Goal: Information Seeking & Learning: Learn about a topic

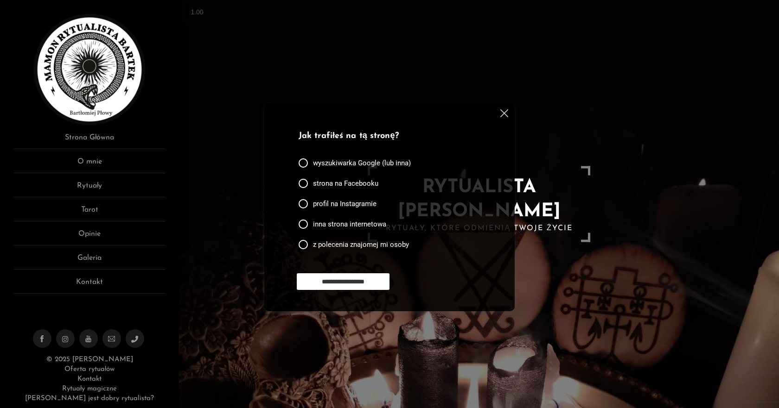
click at [502, 114] on img at bounding box center [504, 113] width 8 height 8
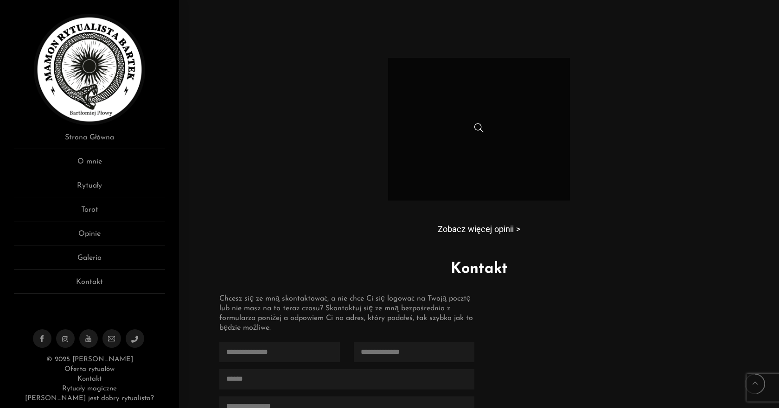
scroll to position [649, 0]
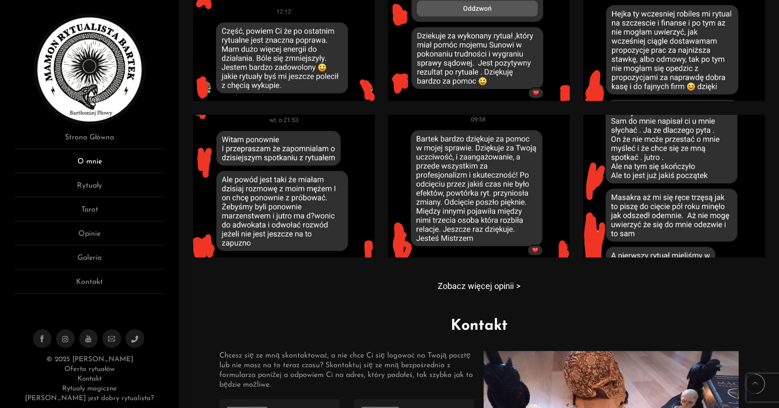
click at [104, 164] on link "O mnie" at bounding box center [89, 164] width 151 height 17
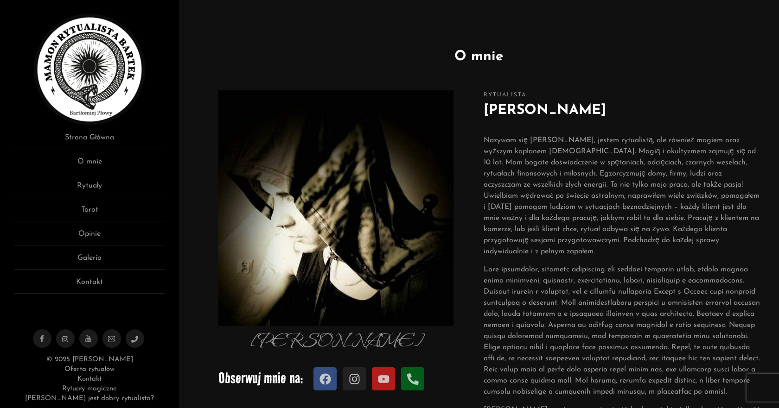
drag, startPoint x: 0, startPoint y: 0, endPoint x: 99, endPoint y: 160, distance: 188.3
click at [99, 160] on link "O mnie" at bounding box center [89, 164] width 151 height 17
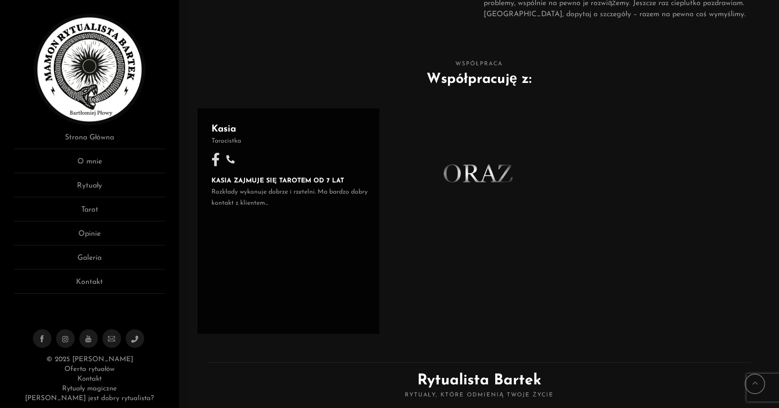
scroll to position [551, 0]
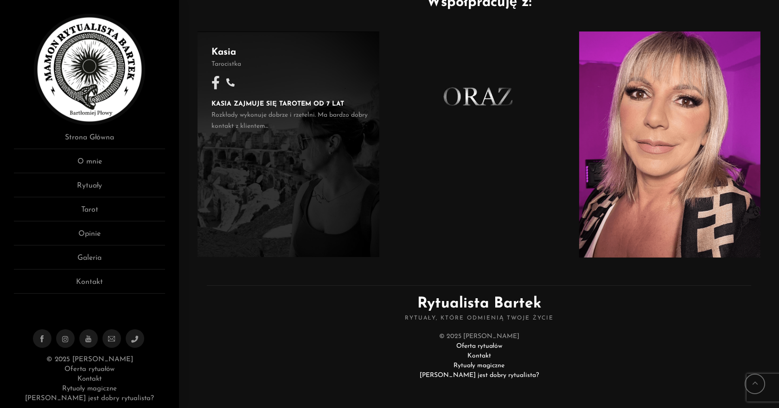
click at [297, 100] on span "KASIA ZAJMUJE SIĘ TAROTEM OD 7 LAT Rozkłady wykonuje dobrze i rzetelni. Ma bard…" at bounding box center [294, 115] width 167 height 33
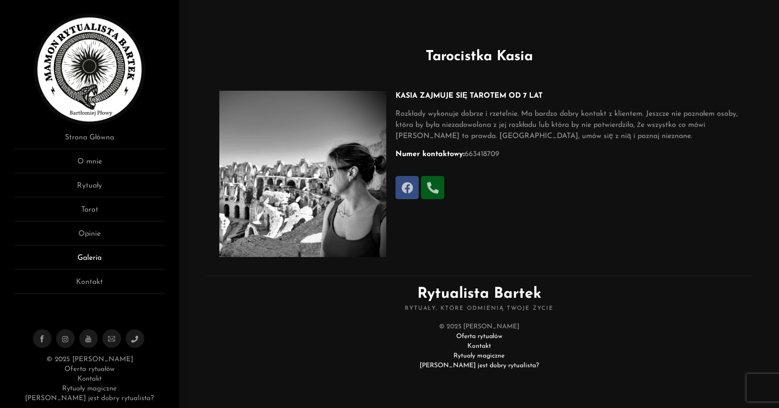
click at [113, 264] on link "Galeria" at bounding box center [89, 261] width 151 height 17
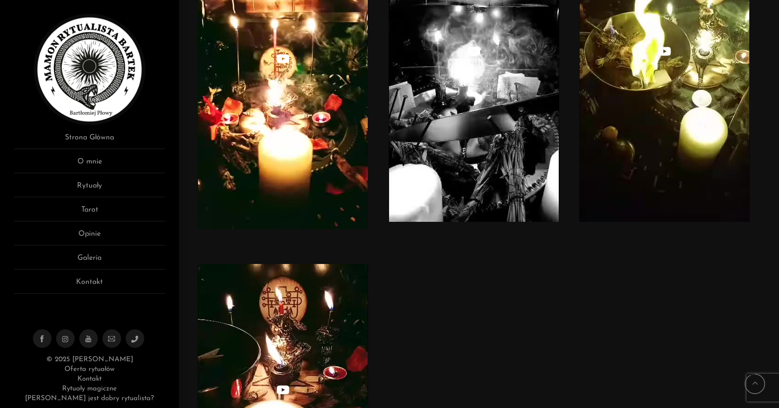
scroll to position [3566, 0]
